Goal: Task Accomplishment & Management: Manage account settings

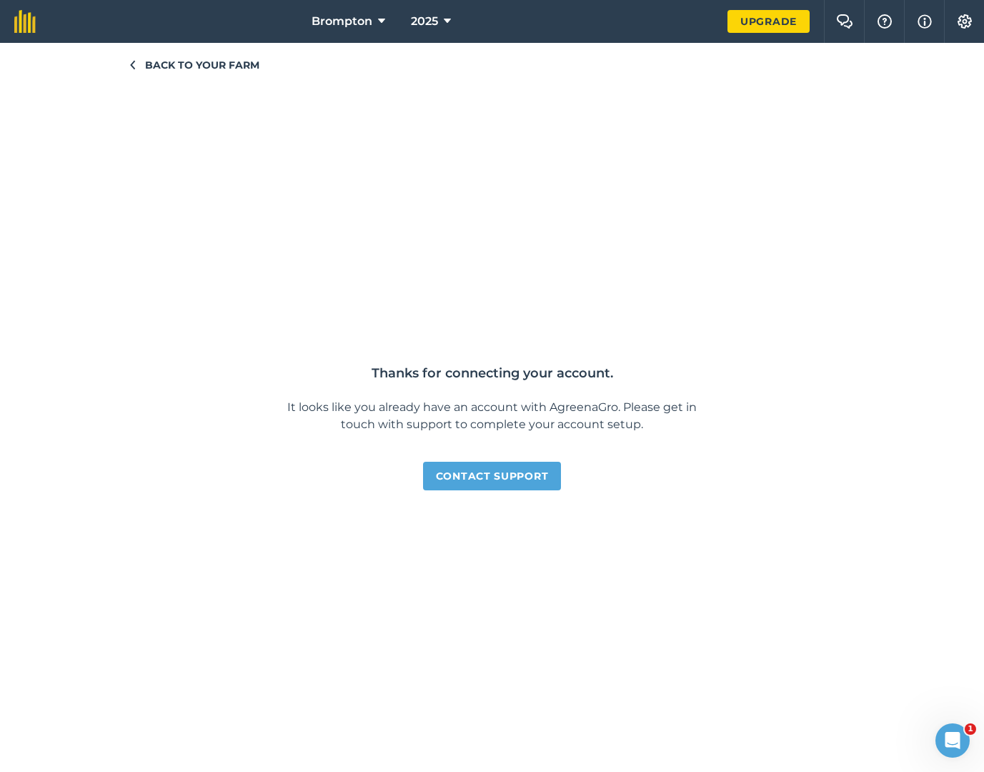
click at [192, 61] on span "Back to your farm" at bounding box center [202, 65] width 114 height 16
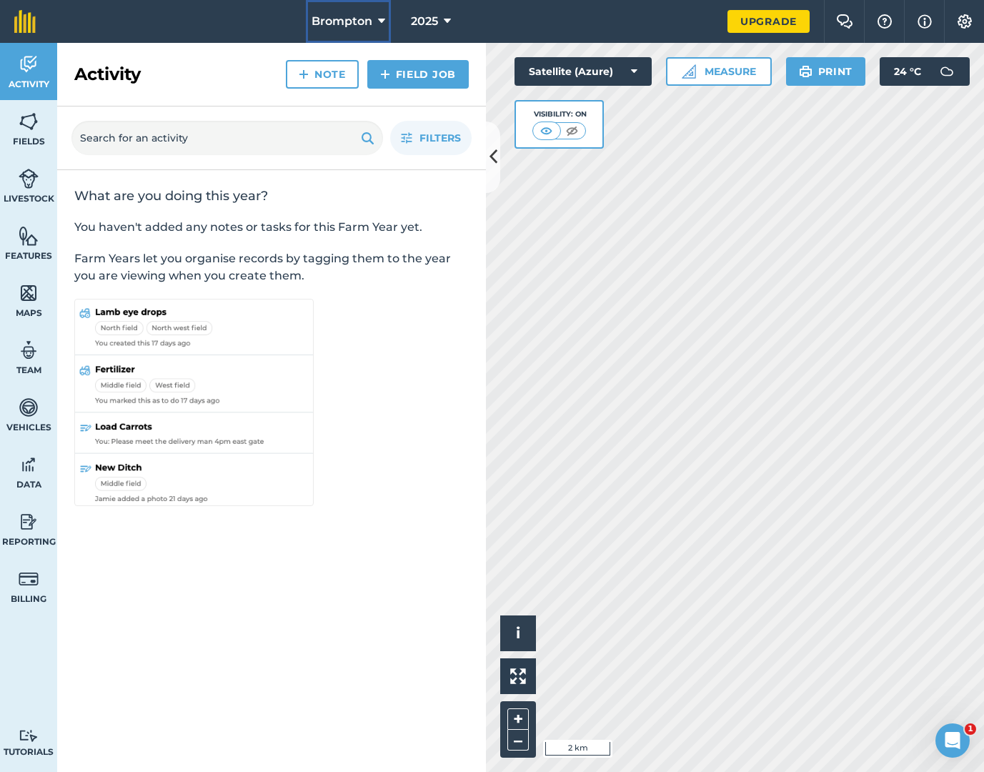
click at [335, 16] on span "Brompton" at bounding box center [342, 21] width 61 height 17
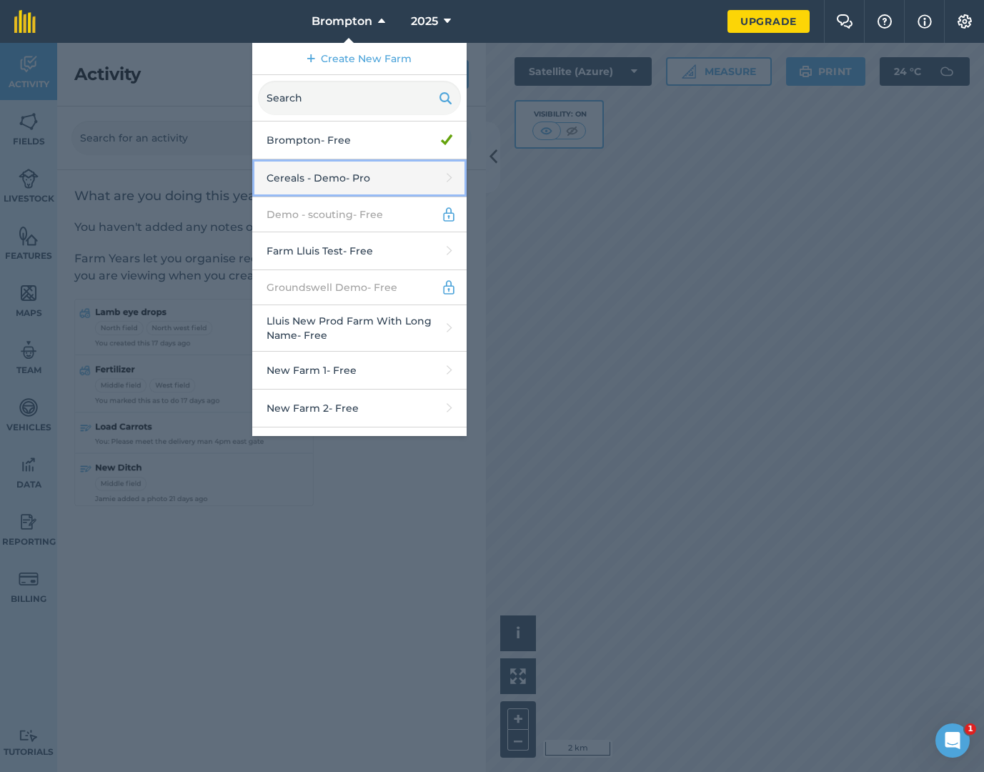
click at [353, 164] on link "Cereals - Demo - Pro" at bounding box center [359, 178] width 214 height 38
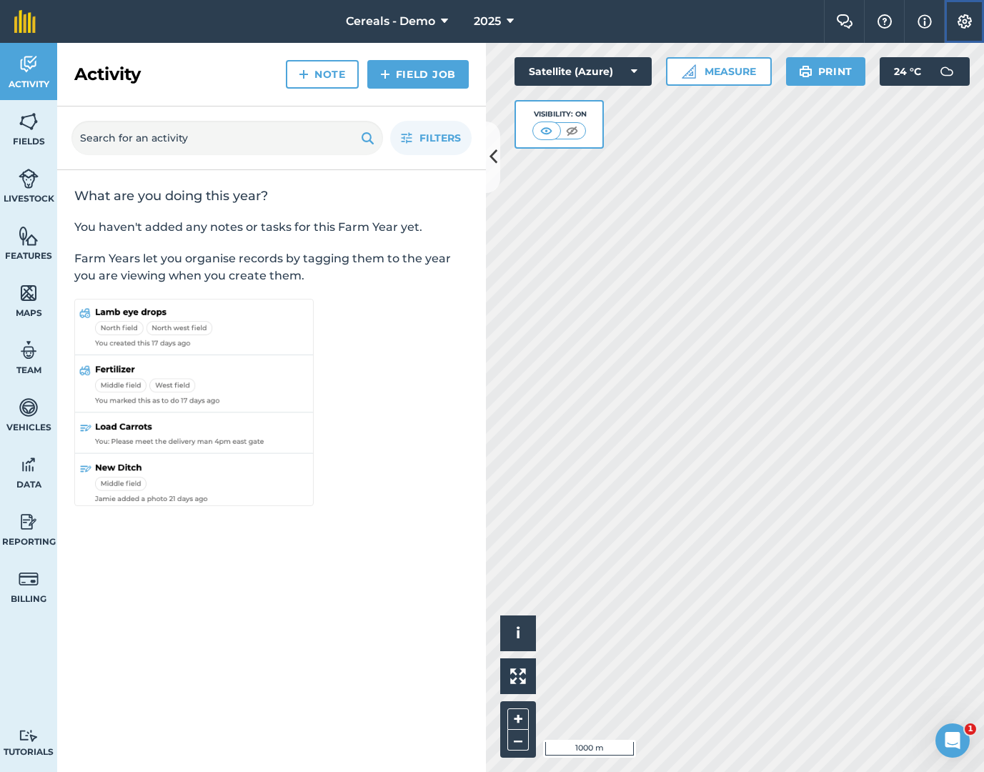
click at [956, 26] on img at bounding box center [964, 21] width 17 height 14
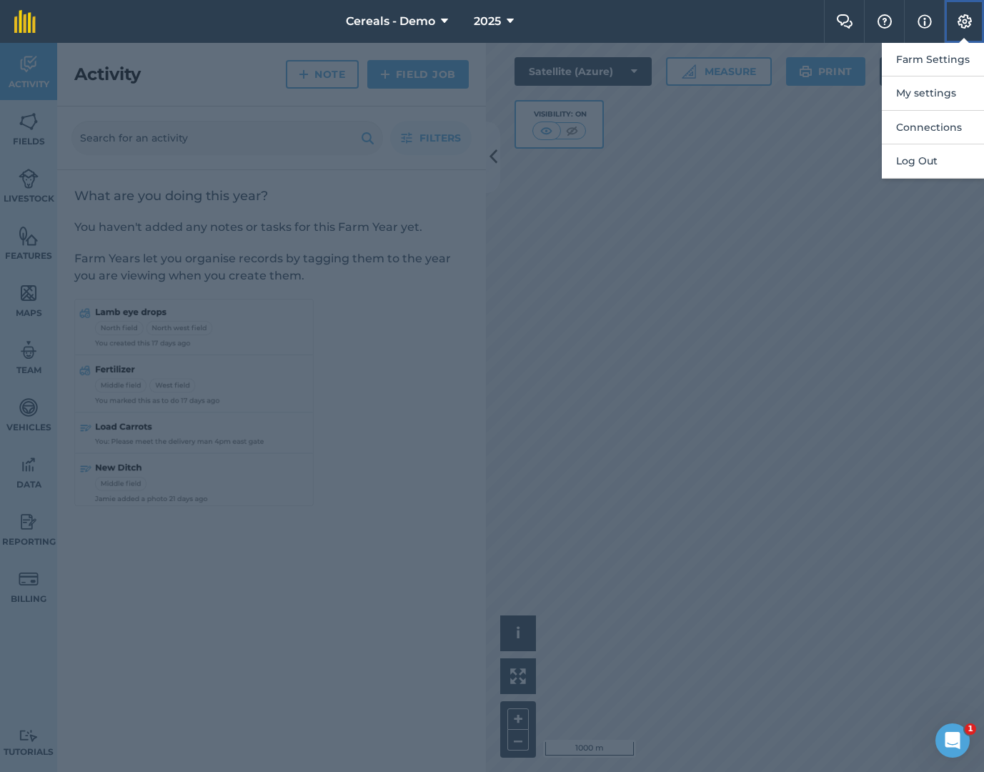
click at [956, 26] on img at bounding box center [964, 21] width 17 height 14
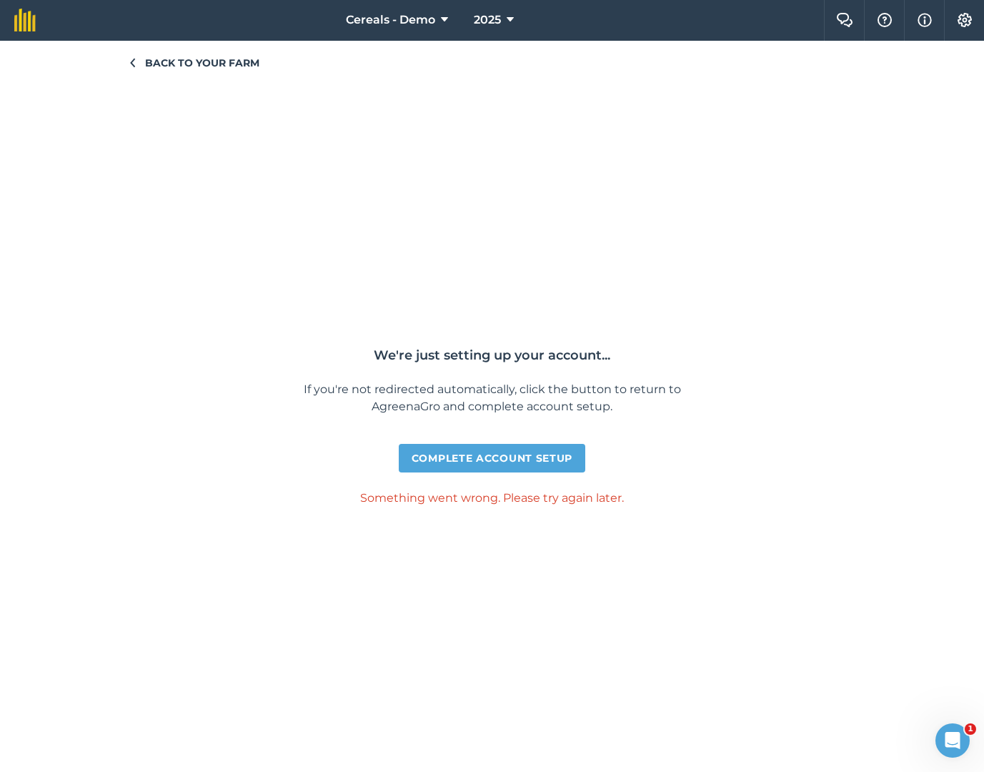
click at [654, 257] on div "We're just setting up your account... If you're not redirected automatically, c…" at bounding box center [492, 422] width 429 height 702
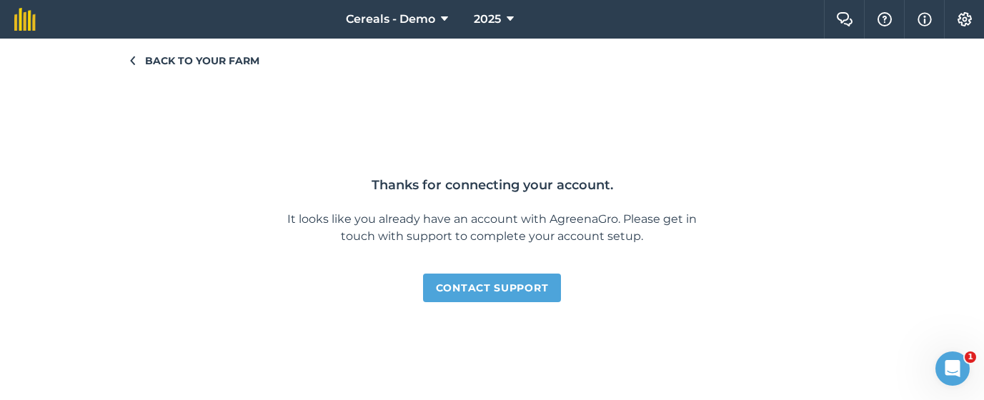
click at [176, 279] on div "Back to your farm Thanks for connecting your account. It looks like you already…" at bounding box center [492, 219] width 729 height 333
click at [128, 215] on div "Back to your farm Thanks for connecting your account. It looks like you already…" at bounding box center [492, 219] width 729 height 333
click at [966, 26] on img at bounding box center [964, 19] width 17 height 14
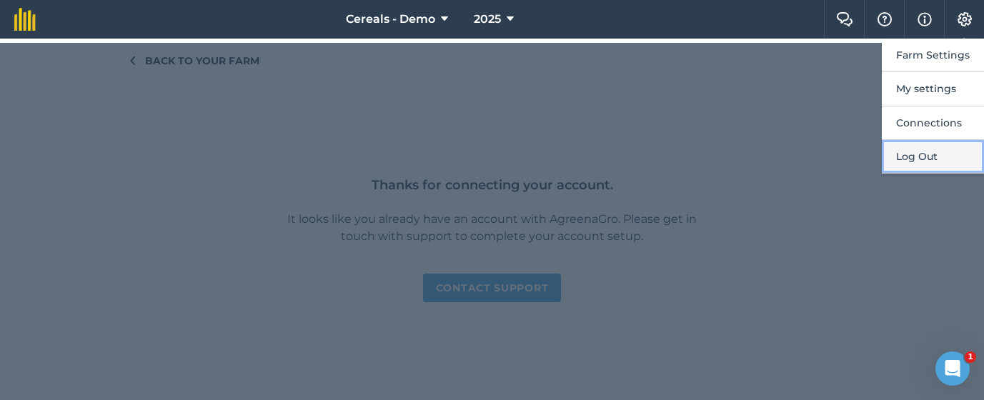
click at [932, 164] on button "Log Out" at bounding box center [933, 157] width 102 height 34
